Goal: Check status: Check status

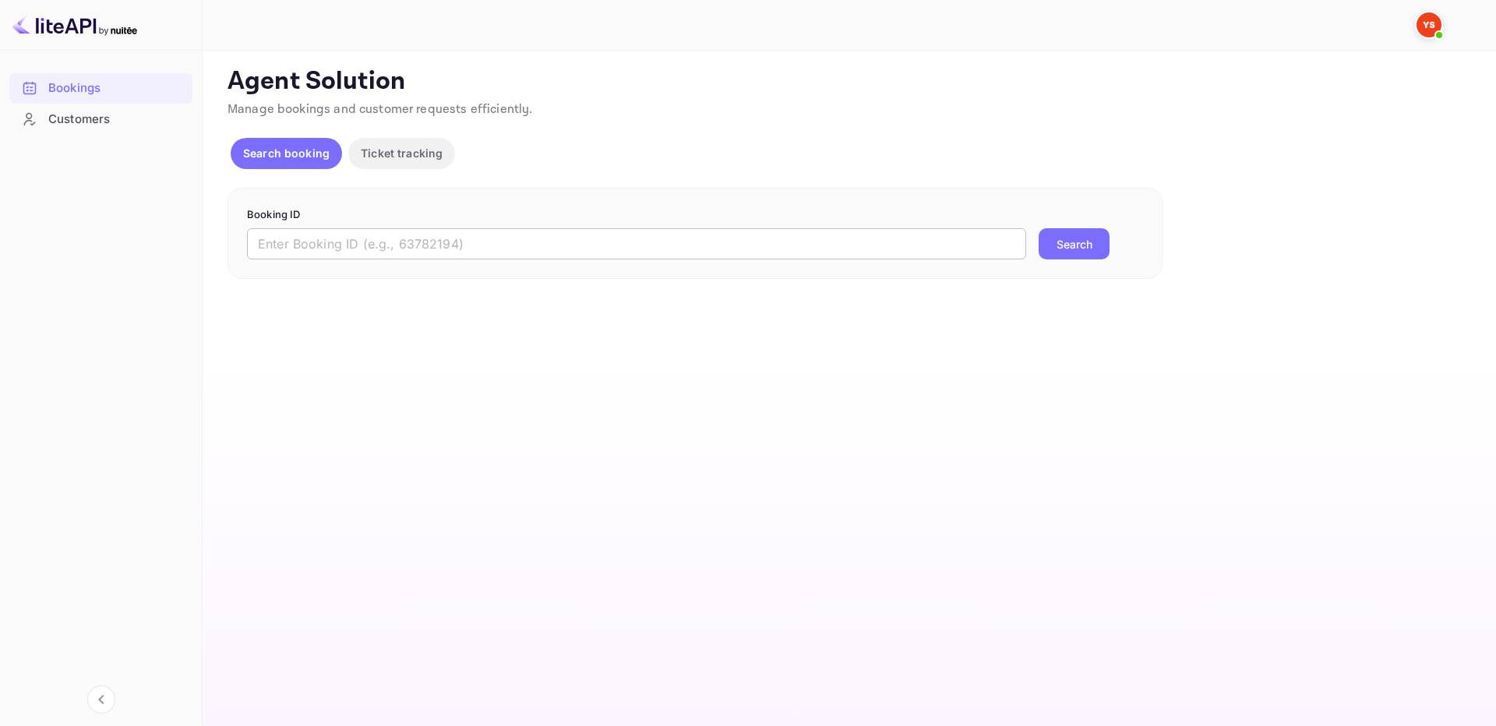
click at [782, 242] on input "text" at bounding box center [636, 243] width 779 height 31
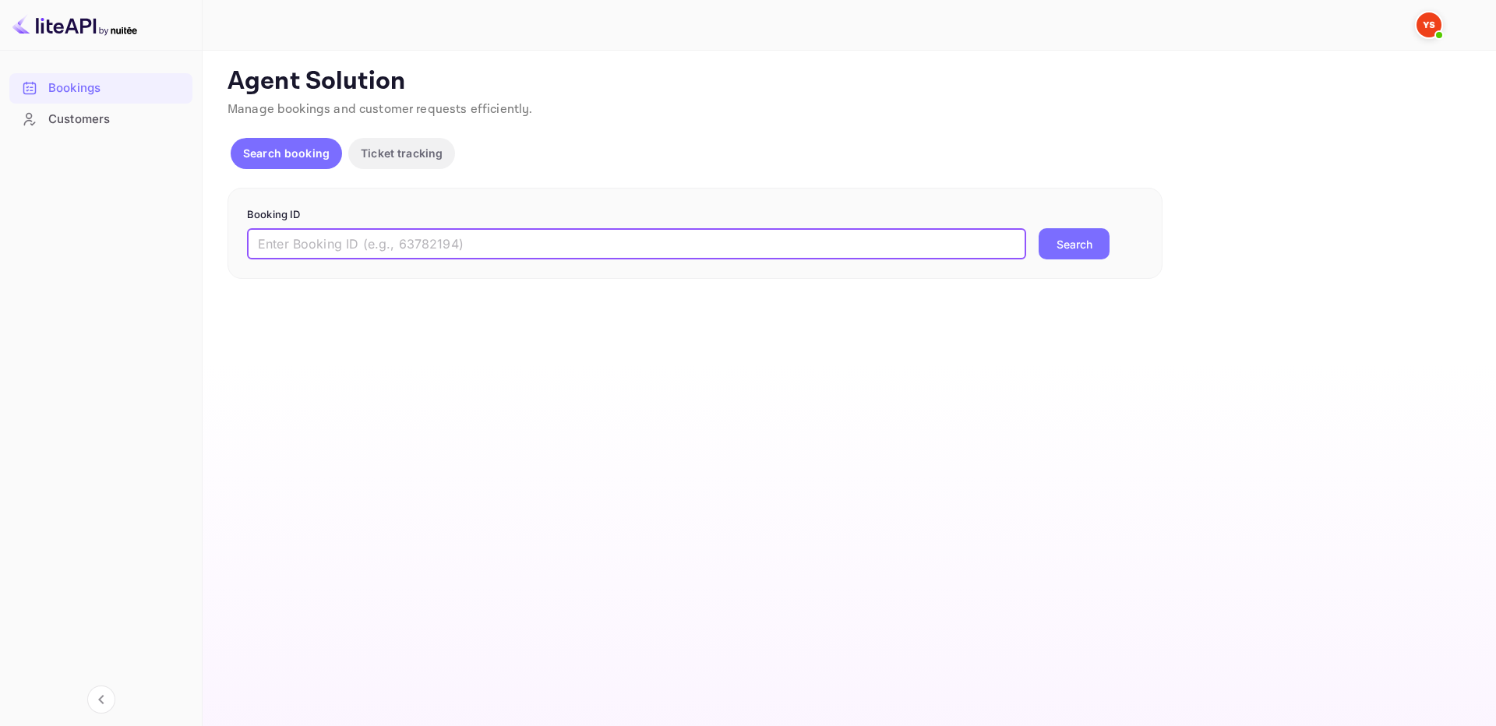
paste input "9824310"
type input "9824310"
click at [1079, 236] on button "Search" at bounding box center [1074, 243] width 71 height 31
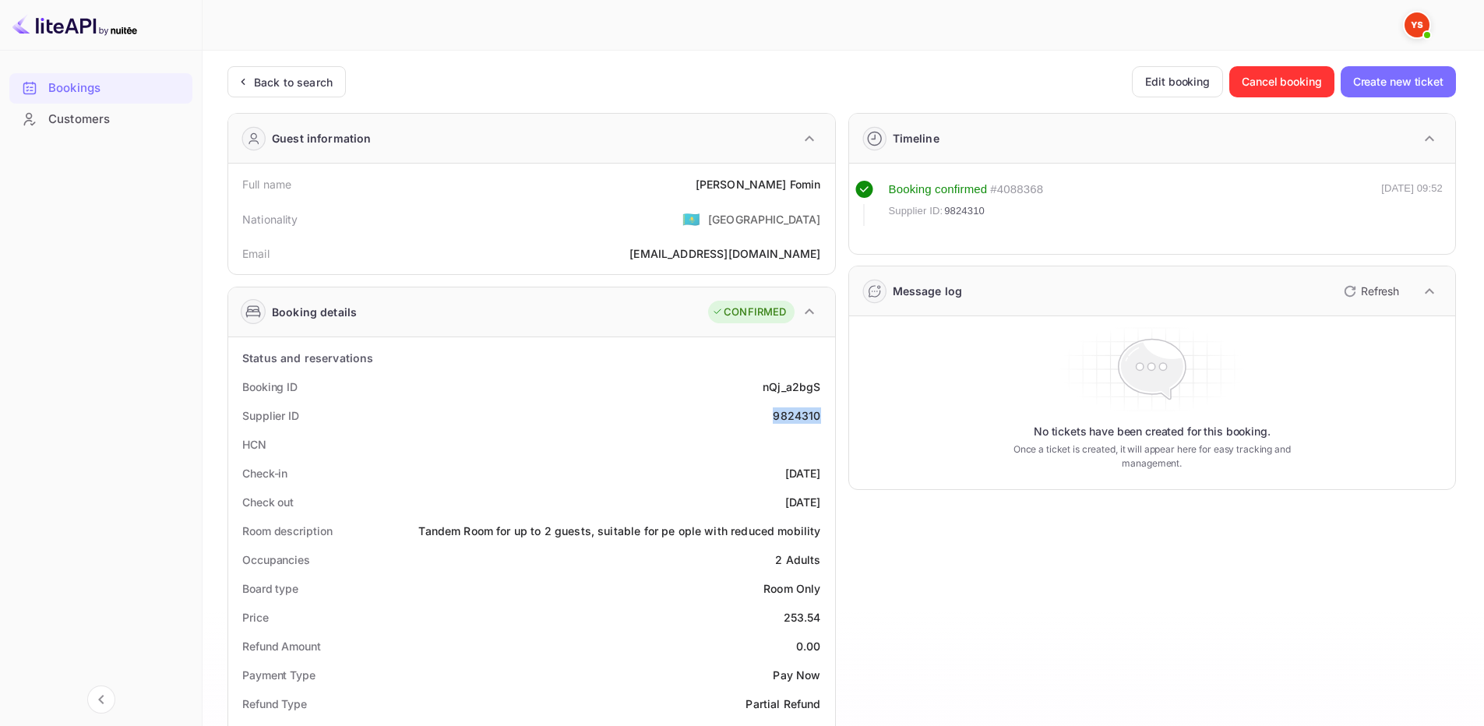
drag, startPoint x: 756, startPoint y: 421, endPoint x: 820, endPoint y: 418, distance: 63.2
click at [820, 418] on div "Supplier ID 9824310" at bounding box center [532, 415] width 594 height 29
copy div "9824310"
drag, startPoint x: 811, startPoint y: 172, endPoint x: 826, endPoint y: 175, distance: 15.1
click at [826, 175] on div "Full name [PERSON_NAME]" at bounding box center [532, 184] width 594 height 29
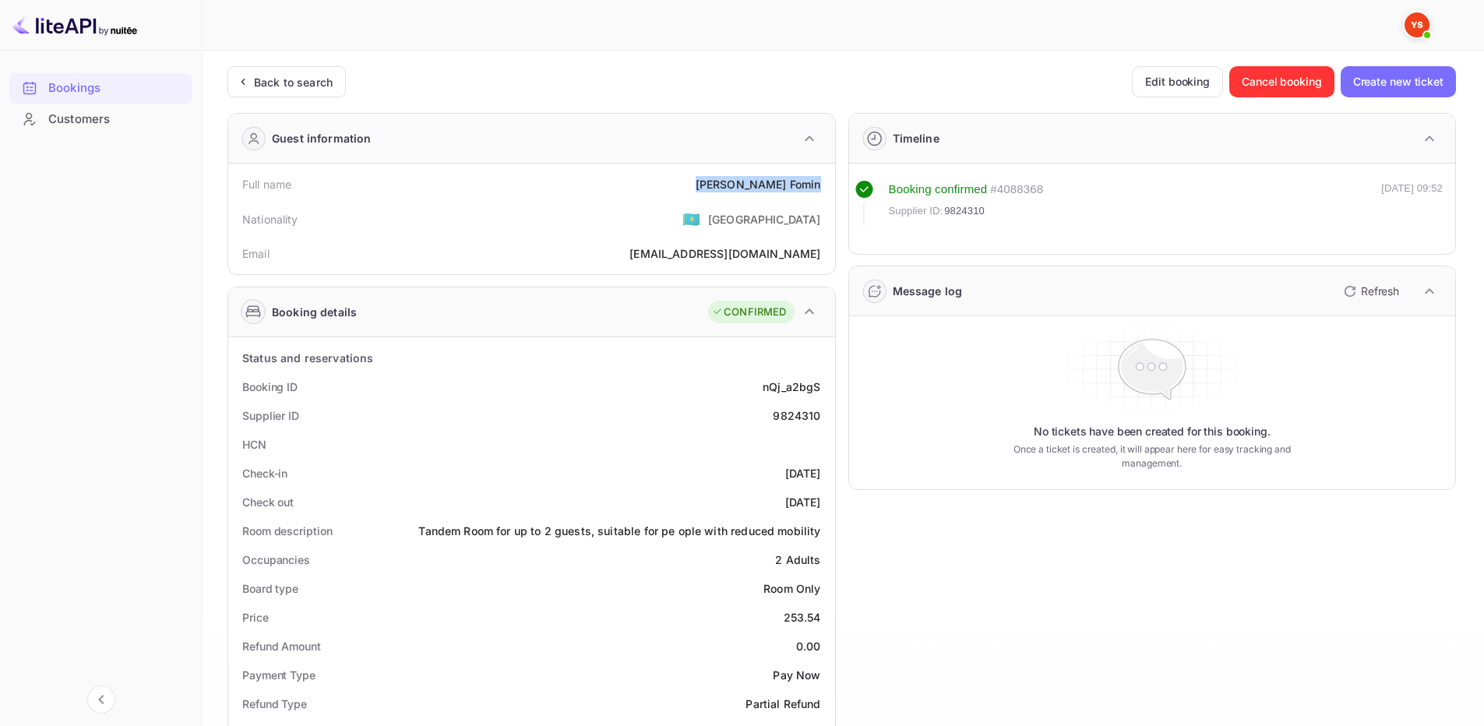
copy div "[PERSON_NAME]"
drag, startPoint x: 803, startPoint y: 614, endPoint x: 820, endPoint y: 614, distance: 17.1
click at [820, 614] on div "Price 253.54" at bounding box center [532, 617] width 594 height 29
copy div "253.54"
